Goal: Task Accomplishment & Management: Complete application form

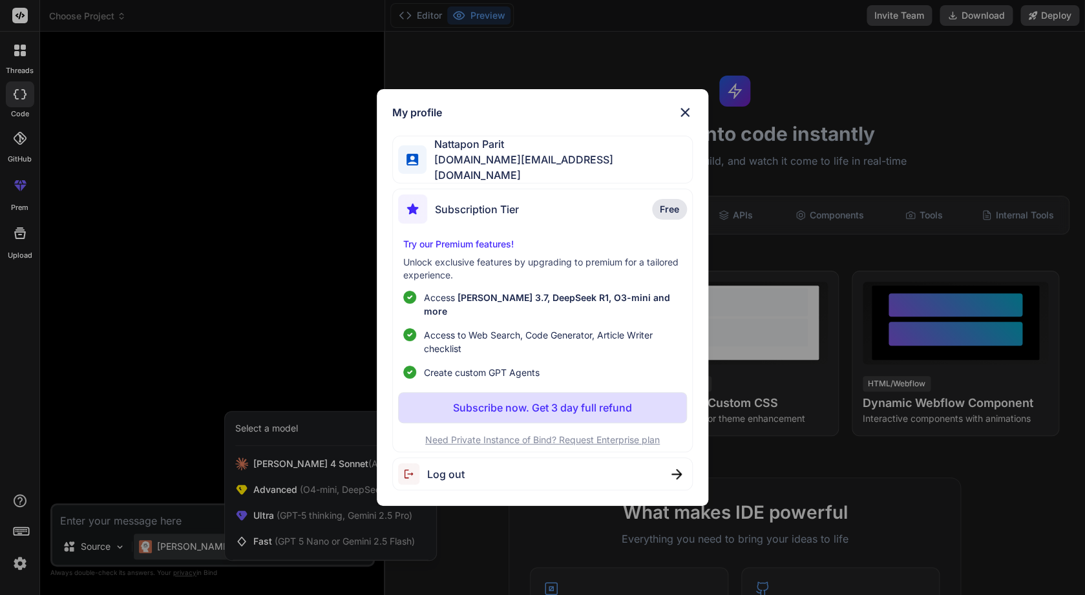
type textarea "x"
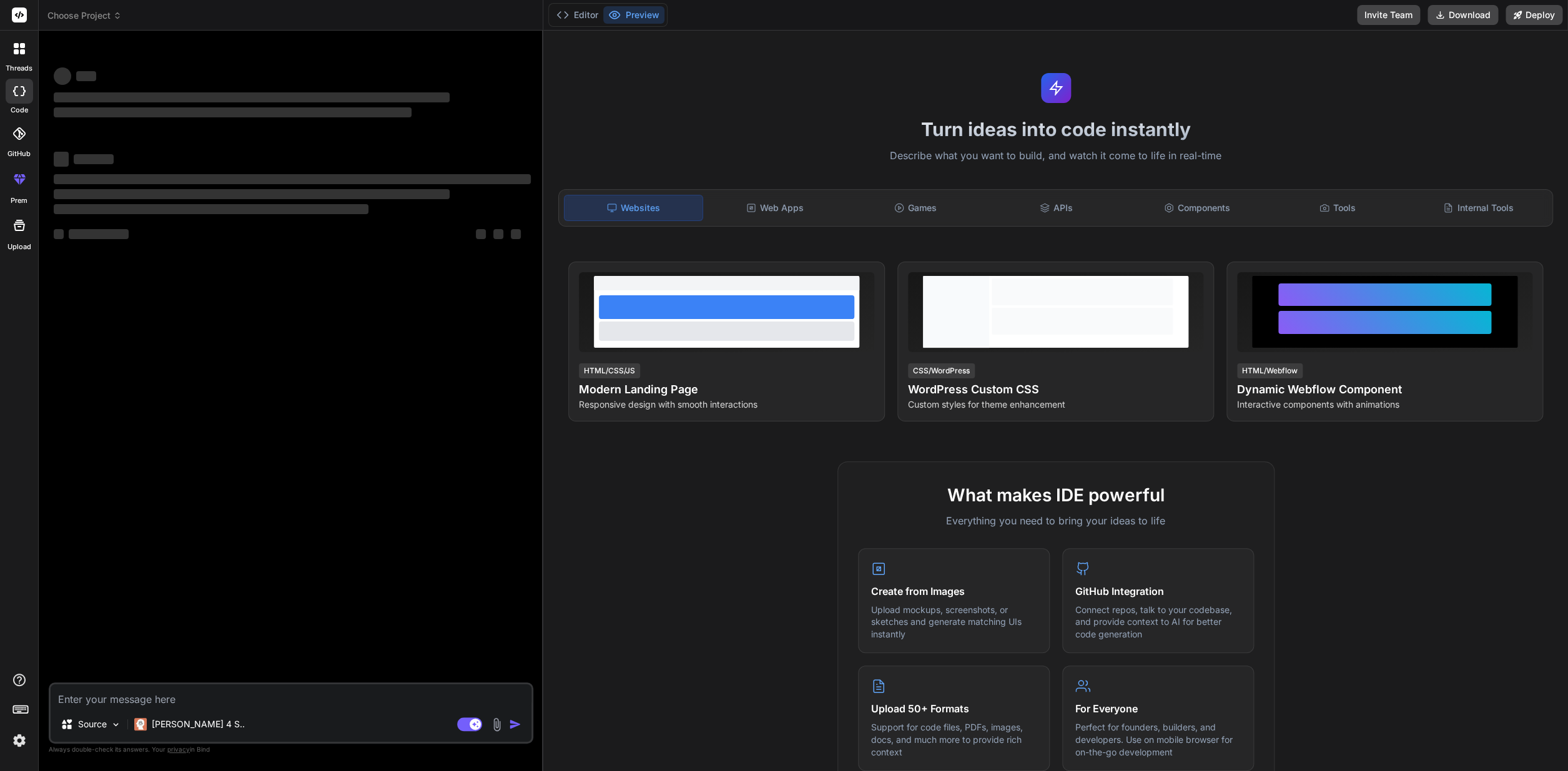
click at [20, 737] on img at bounding box center [19, 741] width 21 height 21
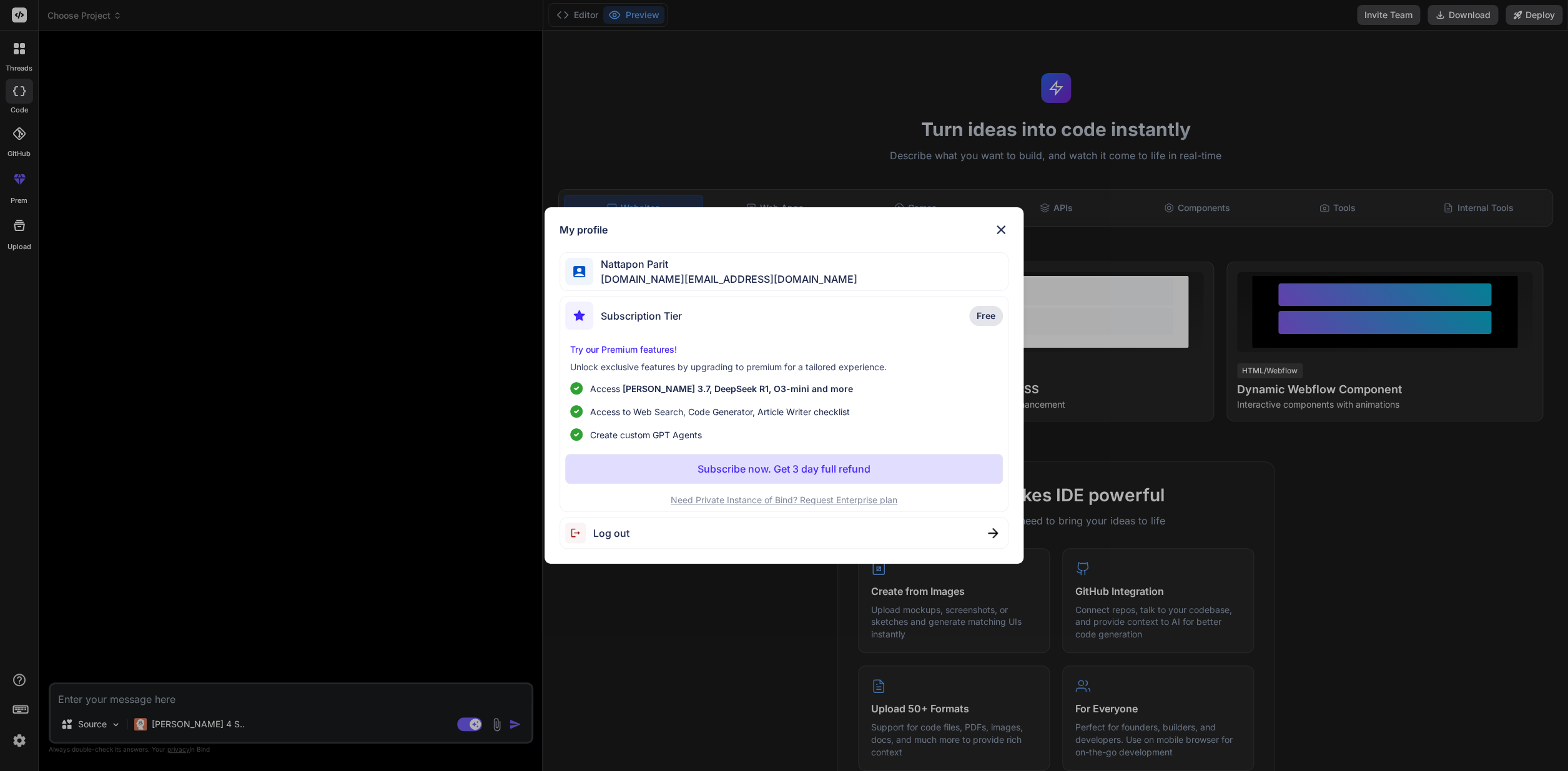
type textarea "x"
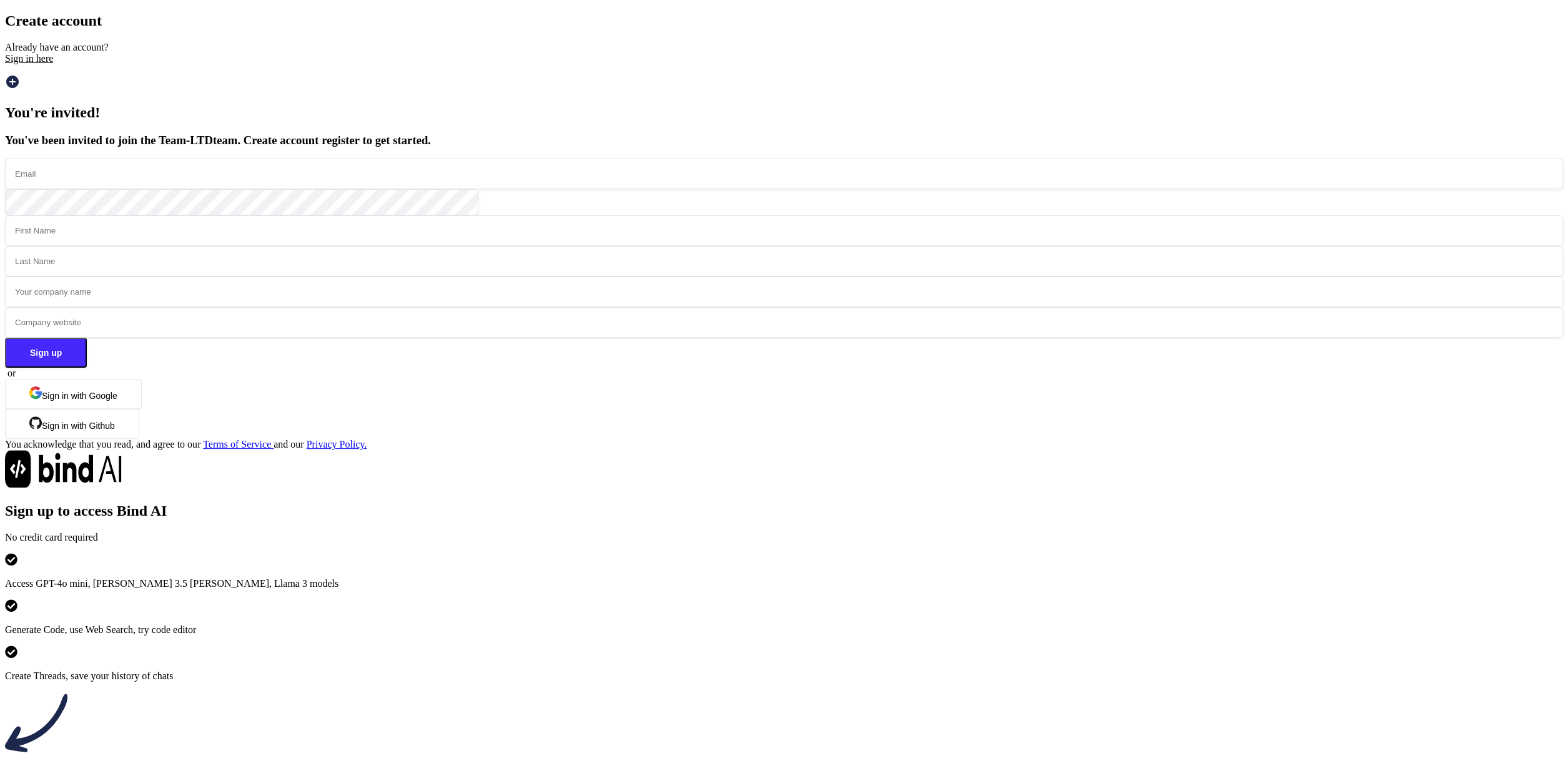
click at [391, 189] on input "email" at bounding box center [784, 174] width 1558 height 31
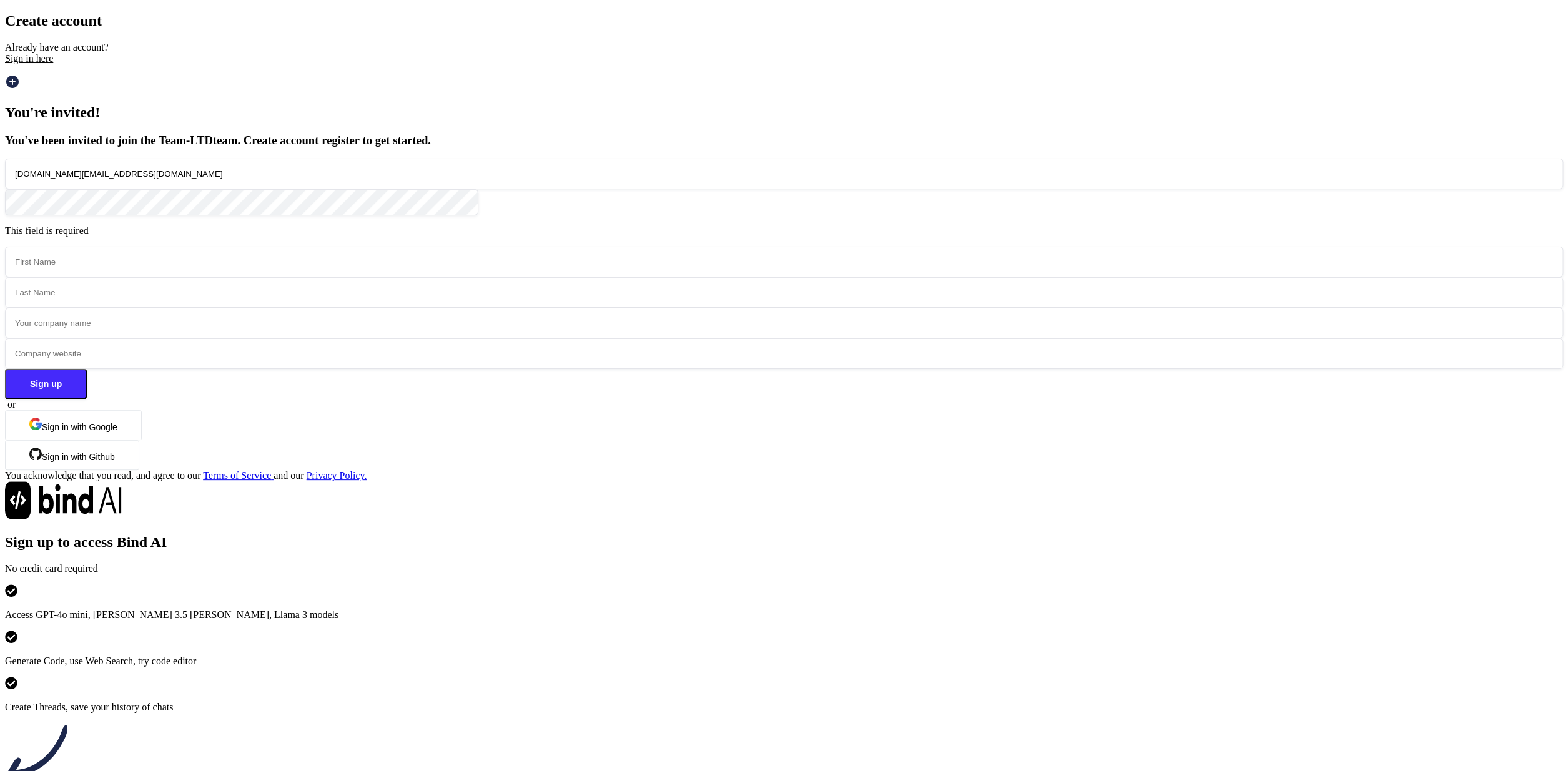
type input "nattapon.ltd@gmail.com"
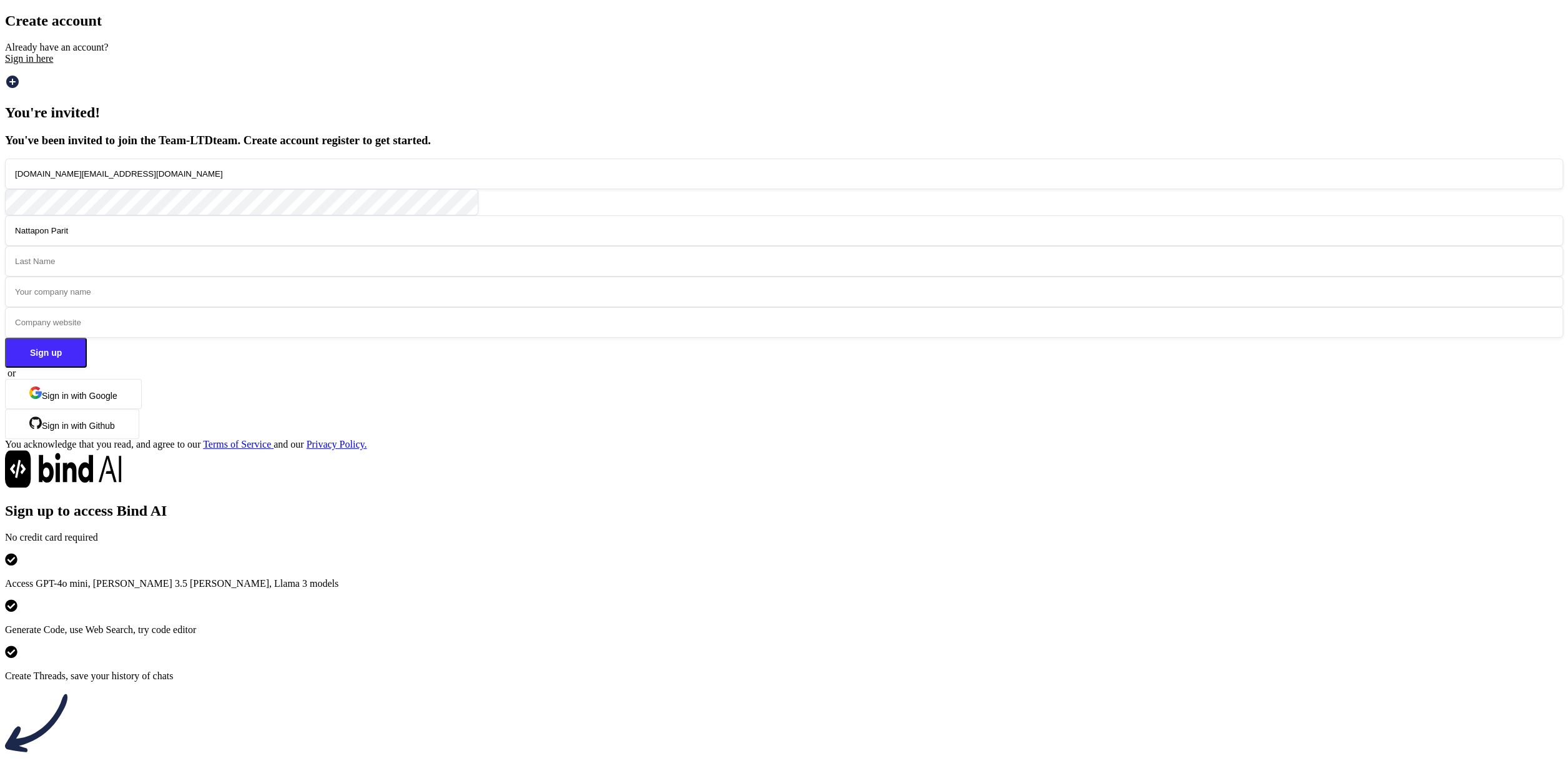
type input "Nattapon Parit"
type input "Parit"
type input "Natta"
type input "www.nattapon.com"
click at [87, 368] on button "Sign up" at bounding box center [45, 353] width 82 height 30
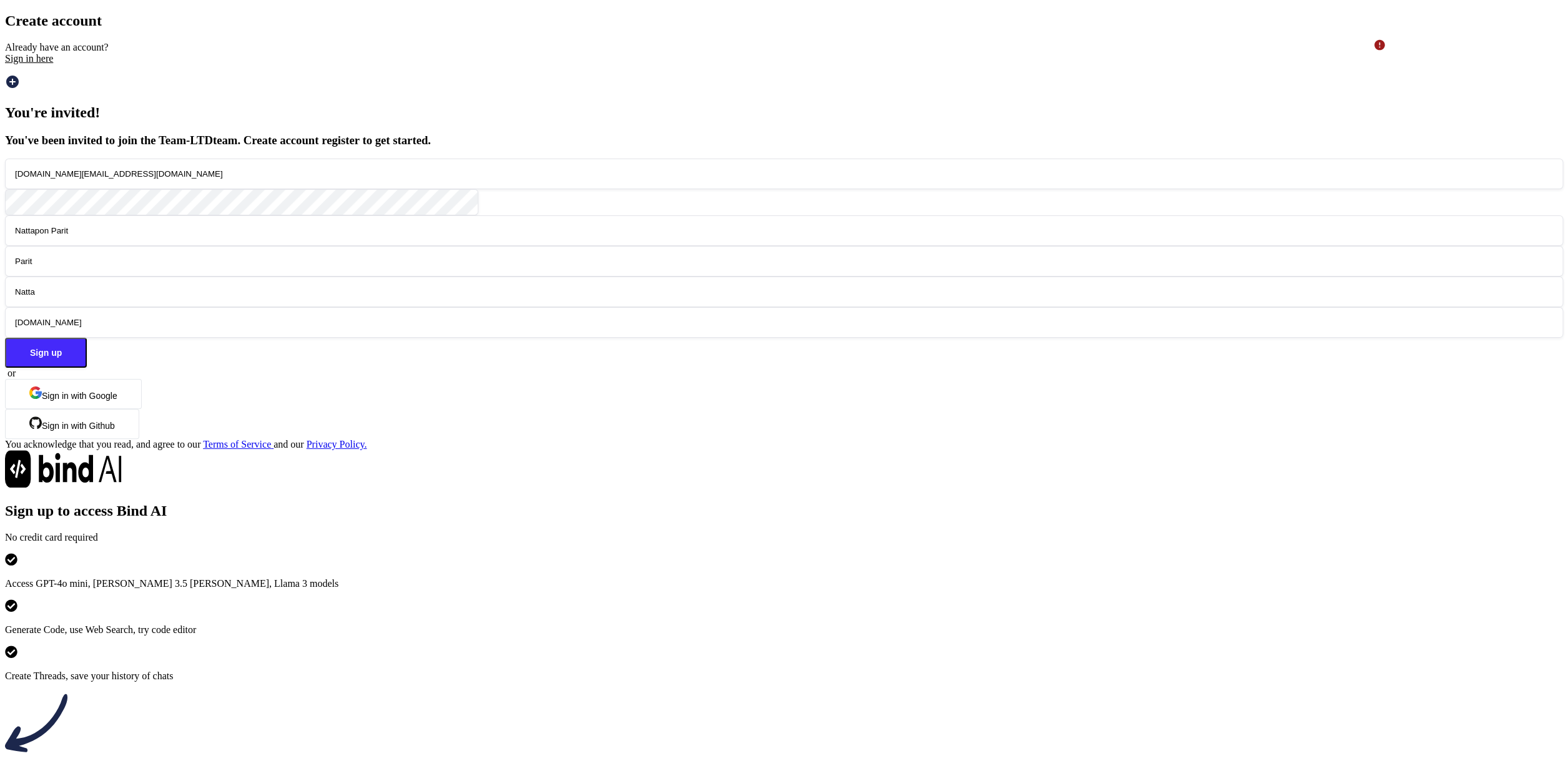
click at [393, 65] on div "Sign in here" at bounding box center [784, 59] width 1558 height 12
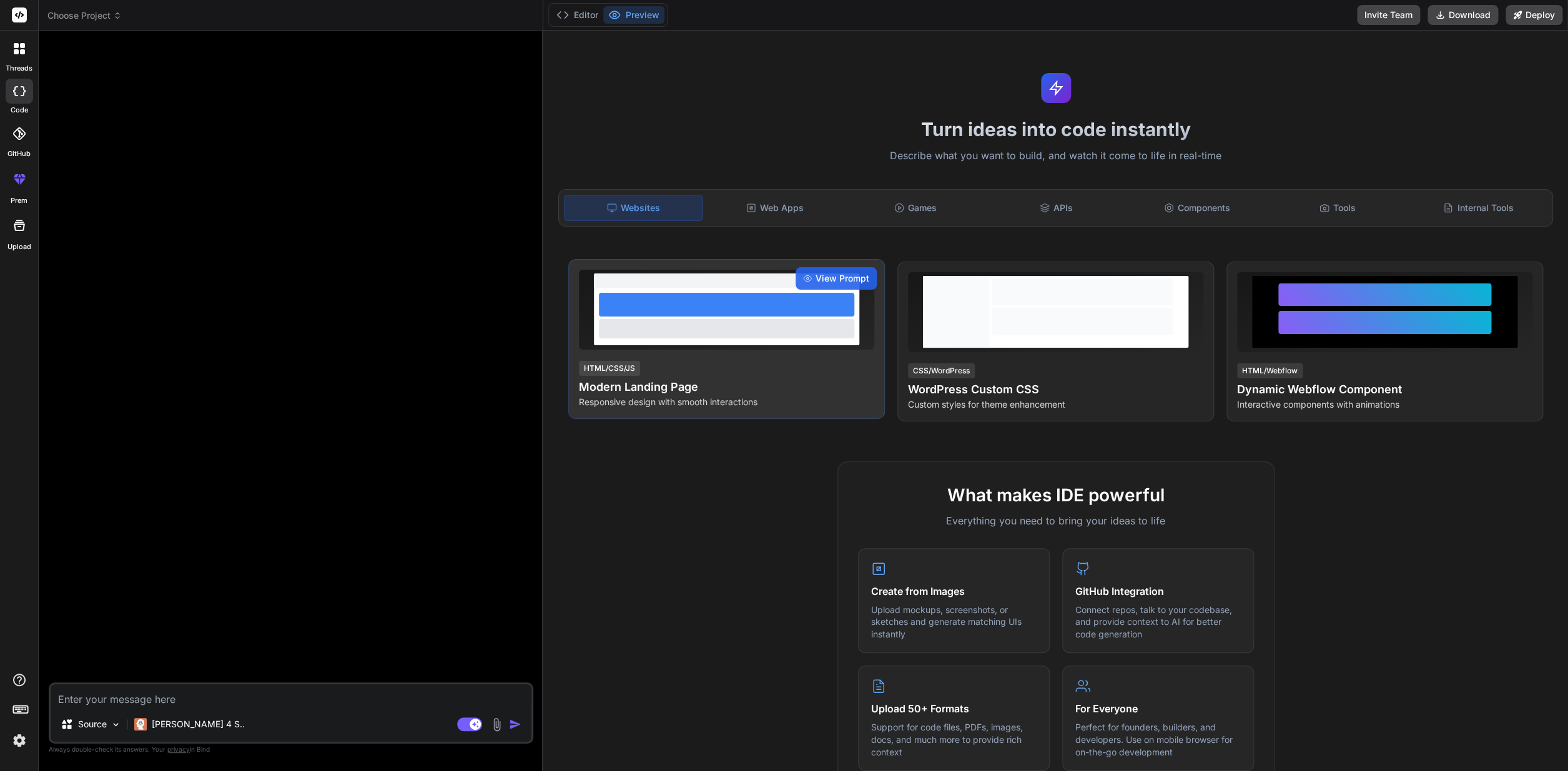
type textarea "x"
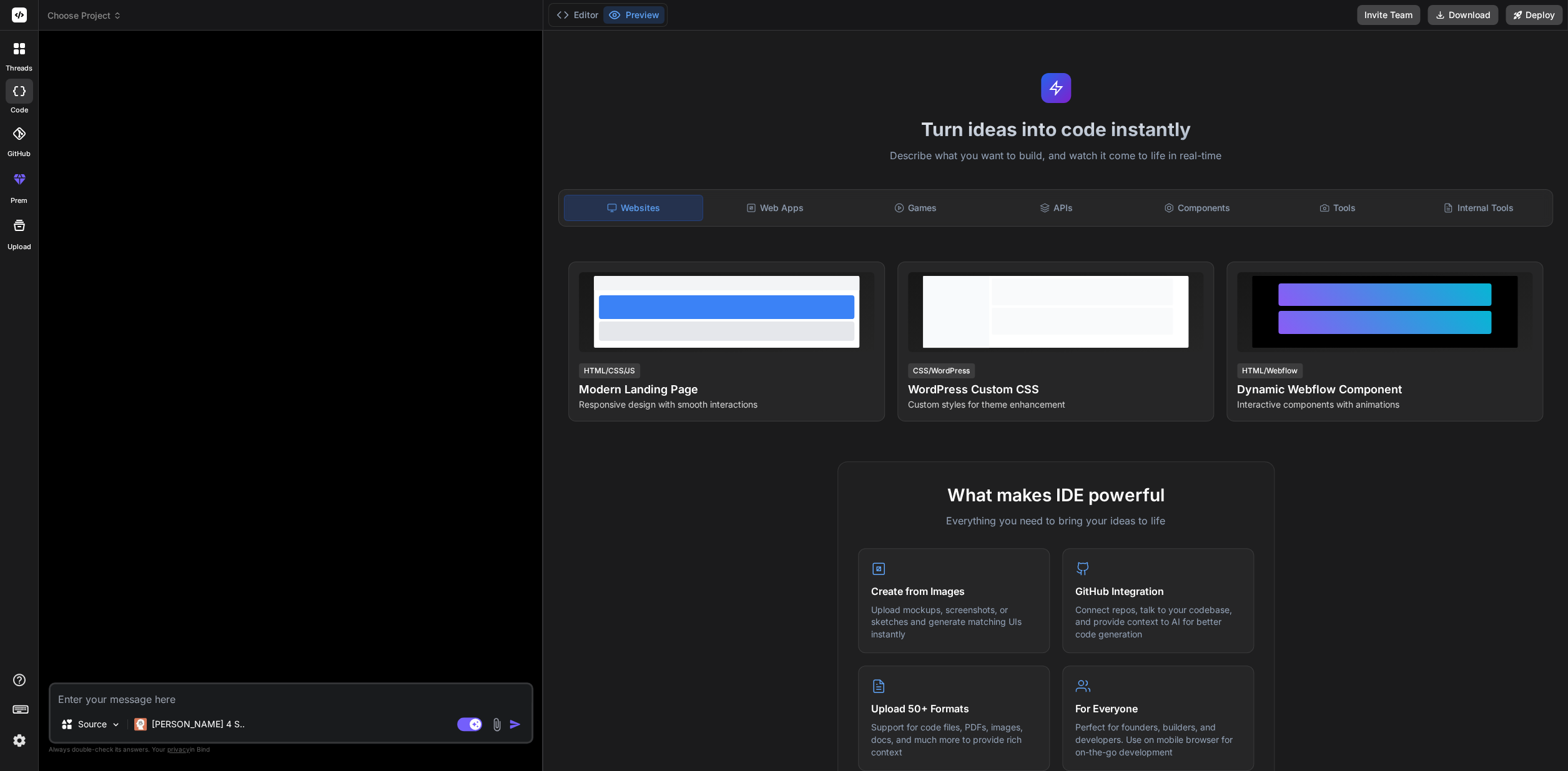
click at [15, 734] on img at bounding box center [19, 741] width 21 height 21
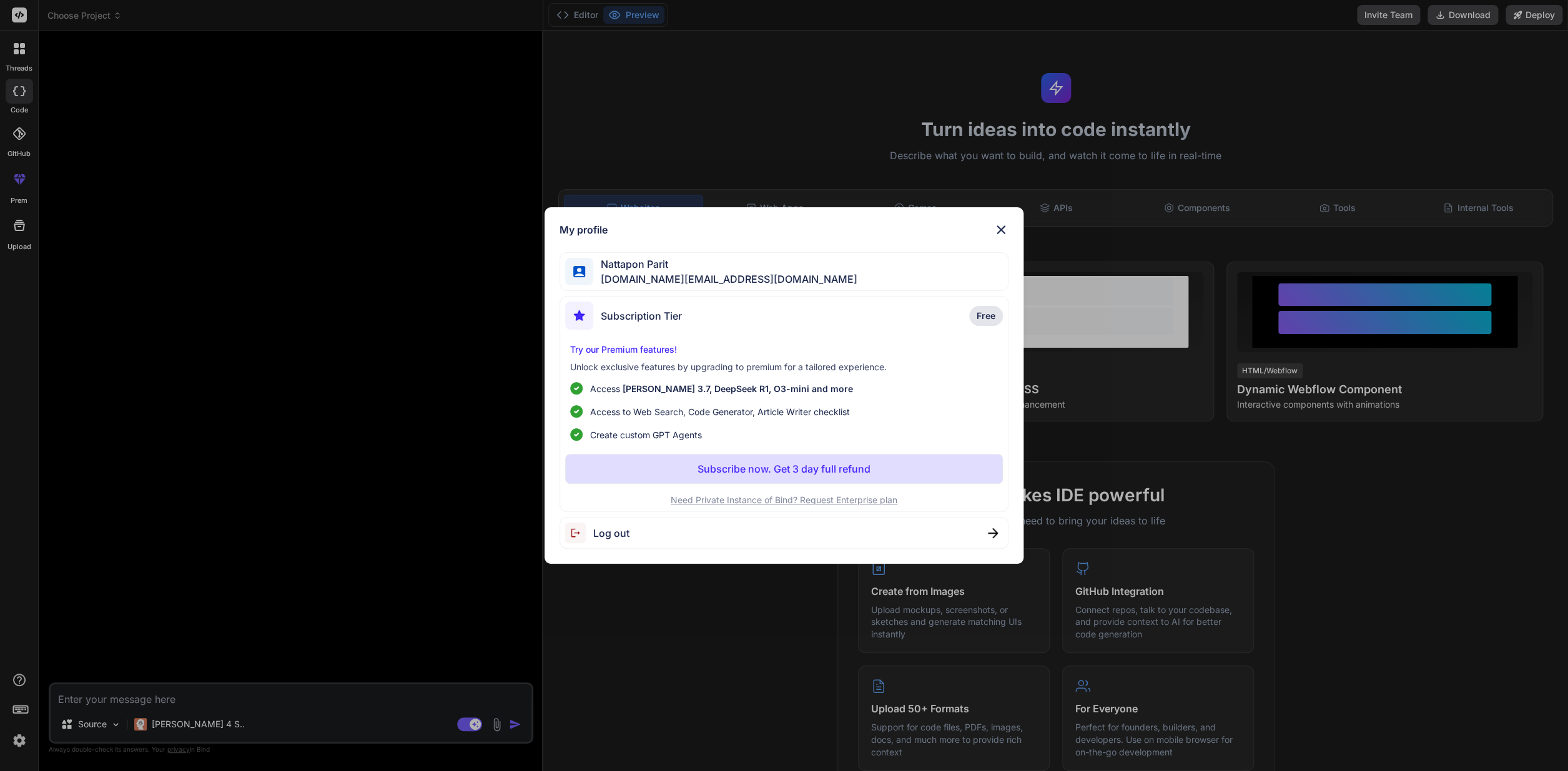
click at [1182, 317] on div "My profile Nattapon Parit nattapon.ltd@gmail.com Subscription Tier Free Try our…" at bounding box center [784, 386] width 1568 height 771
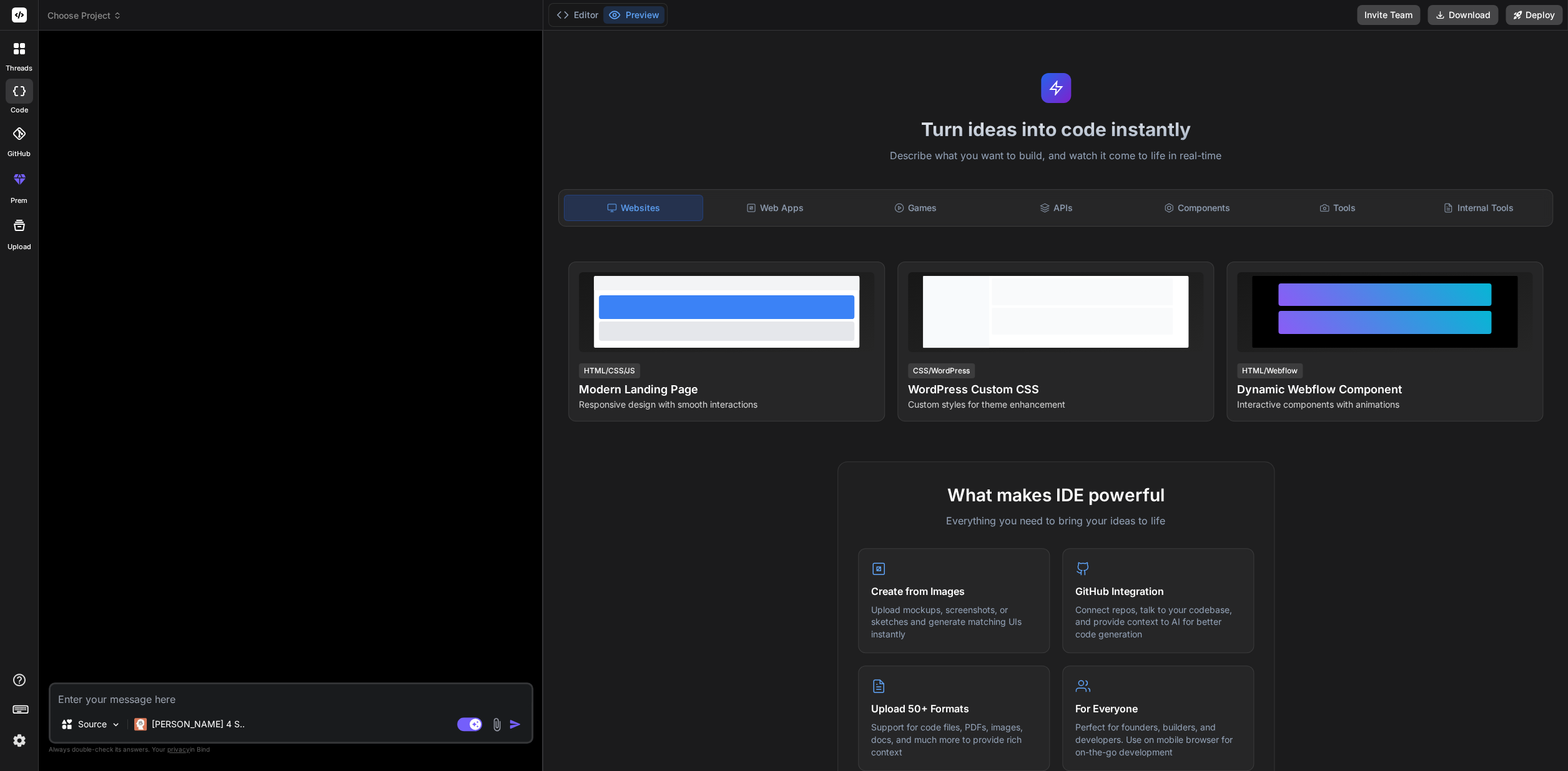
click at [19, 16] on icon at bounding box center [20, 15] width 10 height 8
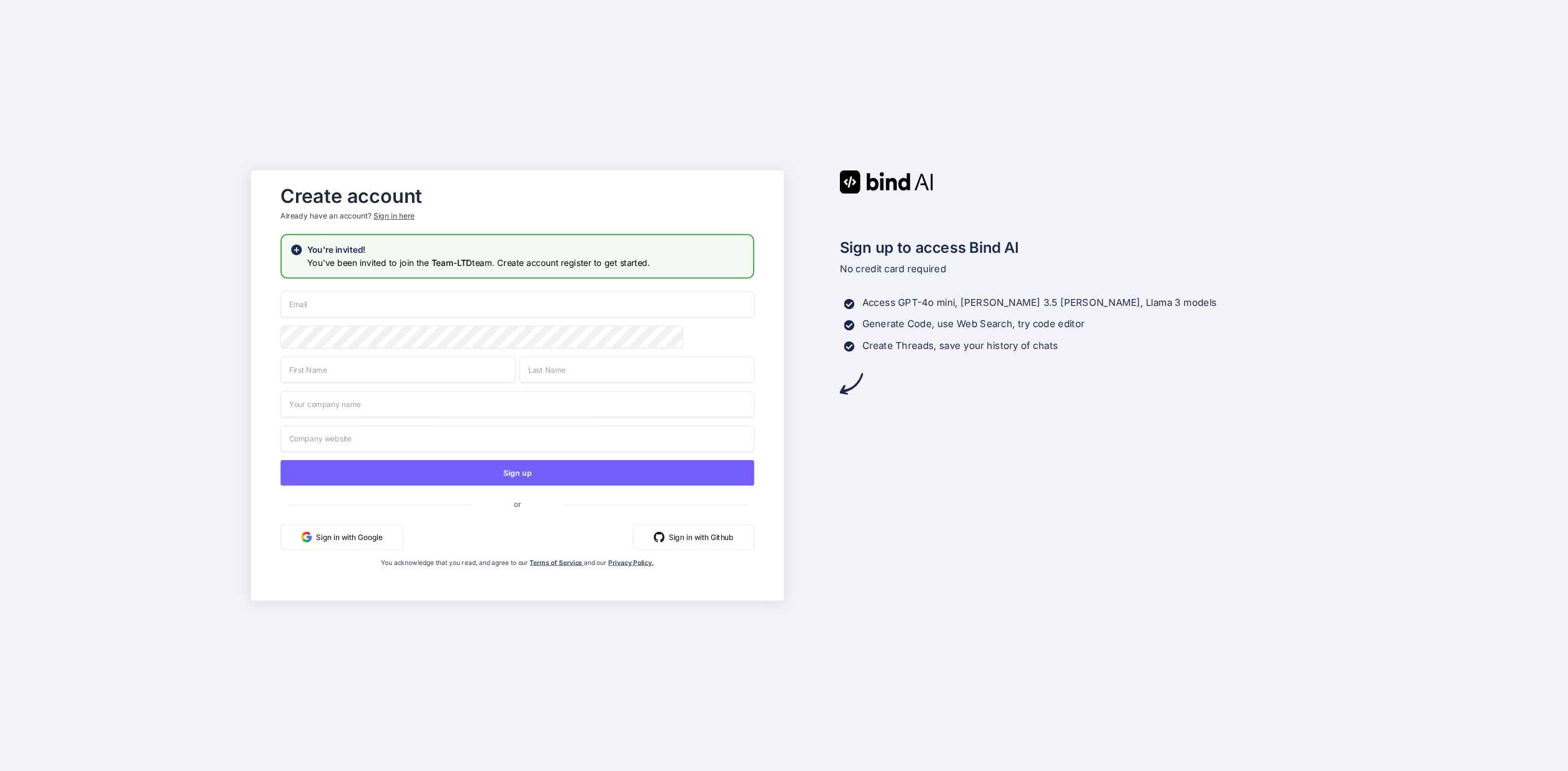
click at [388, 220] on div "Create account Already have an account? Sign in here" at bounding box center [517, 206] width 474 height 55
click at [388, 218] on div "Sign in here" at bounding box center [393, 215] width 41 height 11
click at [396, 221] on div "Create account Already have an account? Sign in here" at bounding box center [517, 206] width 474 height 55
click at [398, 214] on div "Sign in here" at bounding box center [393, 215] width 41 height 11
